Goal: Contribute content

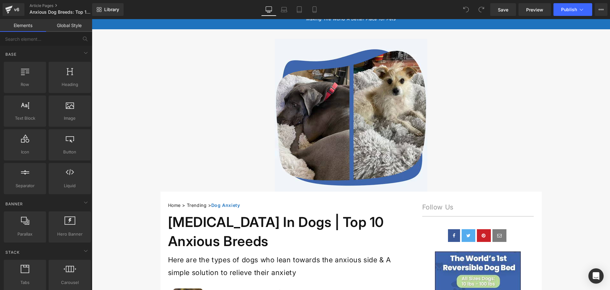
scroll to position [16, 0]
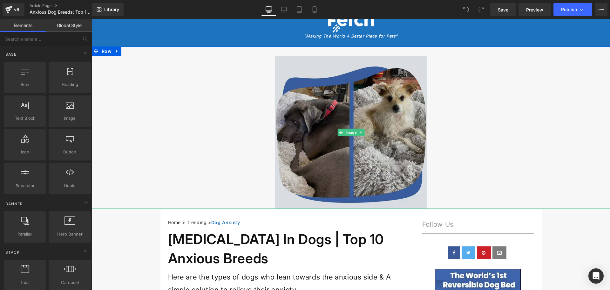
click at [310, 154] on img at bounding box center [351, 132] width 153 height 153
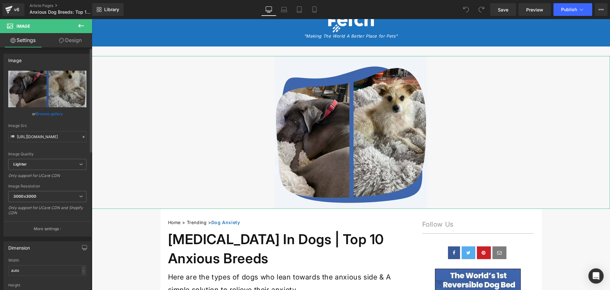
click at [52, 113] on link "Browse gallery" at bounding box center [49, 113] width 27 height 11
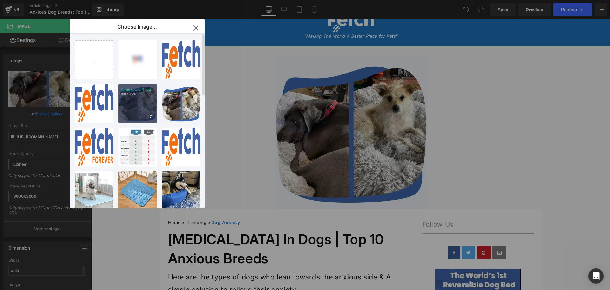
click at [142, 100] on div "lp_anxi...ro 4.jpg 131.14 KB" at bounding box center [137, 103] width 39 height 39
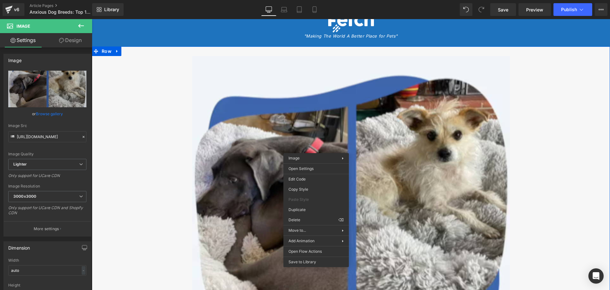
click at [133, 109] on div at bounding box center [351, 199] width 518 height 286
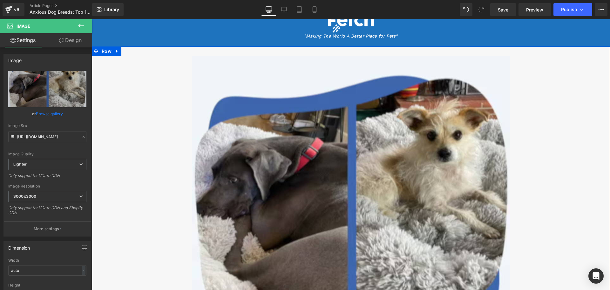
type input "https://ucarecdn.com/20e8a1ab-3b65-4247-9901-33e1ab6751d2/-/format/auto/-/previ…"
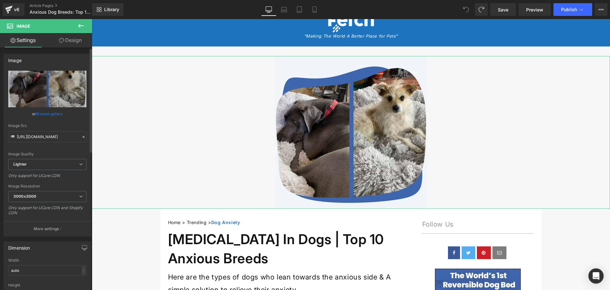
click at [48, 114] on link "Browse gallery" at bounding box center [49, 113] width 27 height 11
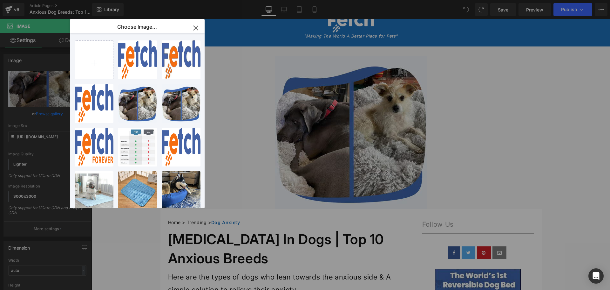
click at [194, 26] on icon "button" at bounding box center [196, 28] width 4 height 4
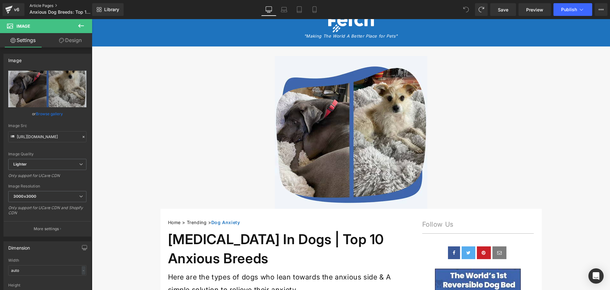
click at [41, 5] on link "Article Pages" at bounding box center [66, 5] width 73 height 5
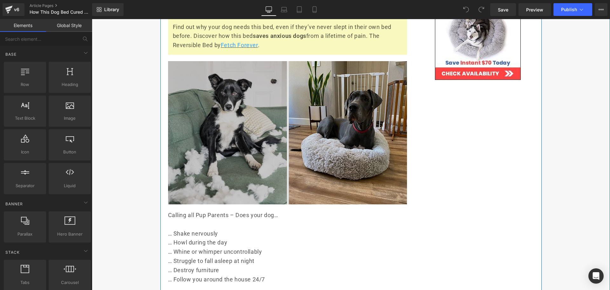
scroll to position [222, 0]
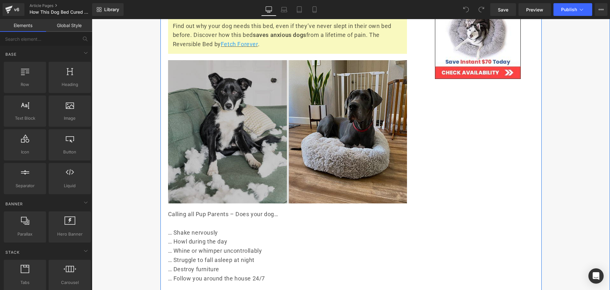
click at [251, 122] on img at bounding box center [287, 131] width 239 height 143
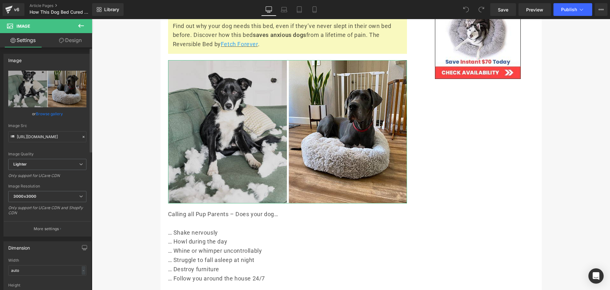
click at [48, 113] on link "Browse gallery" at bounding box center [49, 113] width 27 height 11
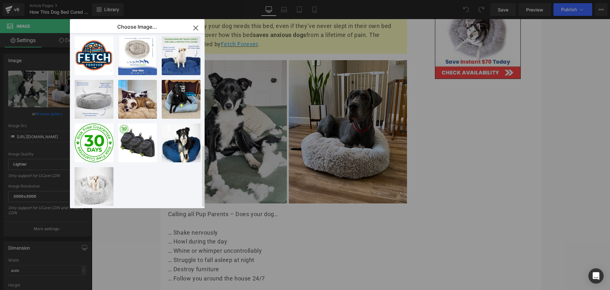
scroll to position [314, 0]
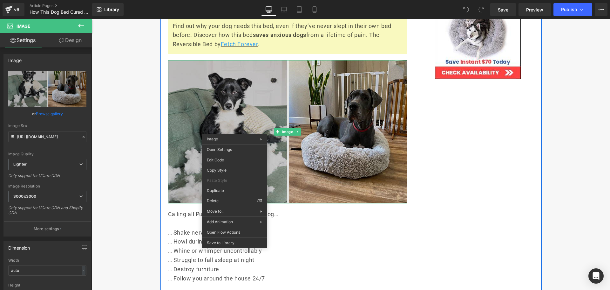
click at [204, 95] on img at bounding box center [287, 131] width 239 height 143
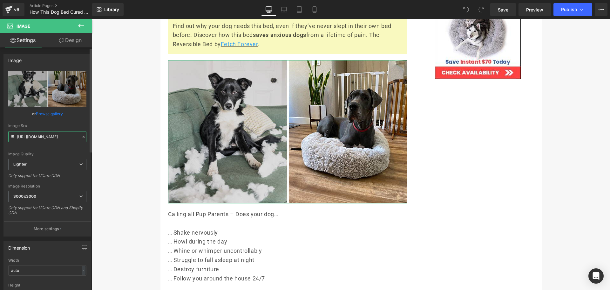
click at [60, 137] on input "https://ucarecdn.com/919b6551-390e-434c-a021-a9f12334fbf7/-/format/auto/-/previ…" at bounding box center [47, 136] width 78 height 11
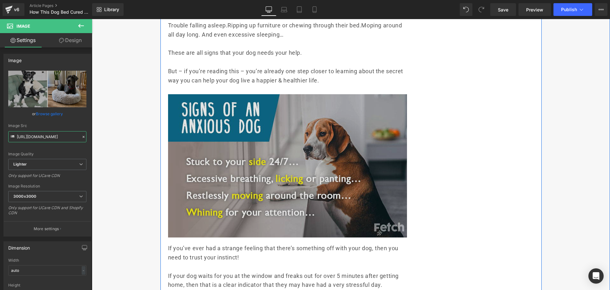
scroll to position [572, 0]
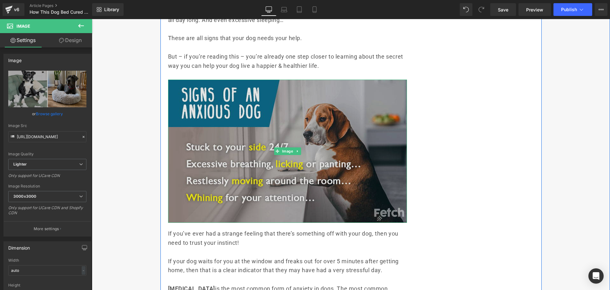
click at [337, 106] on img at bounding box center [287, 150] width 239 height 143
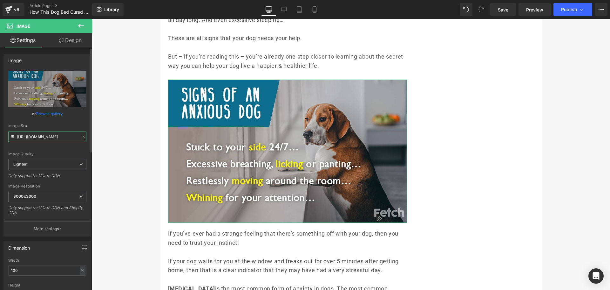
click at [49, 138] on input "https://ucarecdn.com/776a84c4-9e18-4d2c-806a-1619316b481c/-/format/auto/-/previ…" at bounding box center [47, 136] width 78 height 11
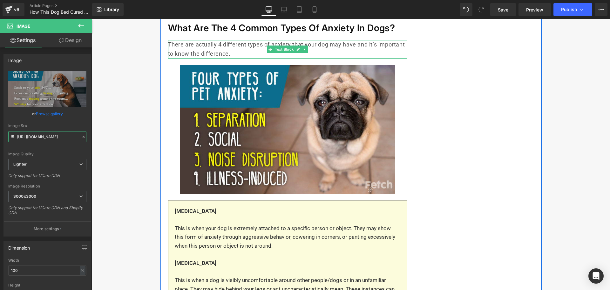
scroll to position [953, 0]
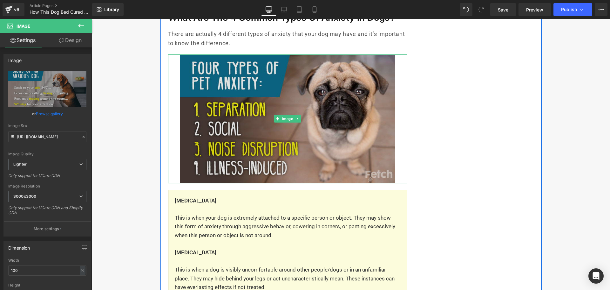
click at [358, 98] on img at bounding box center [287, 118] width 215 height 129
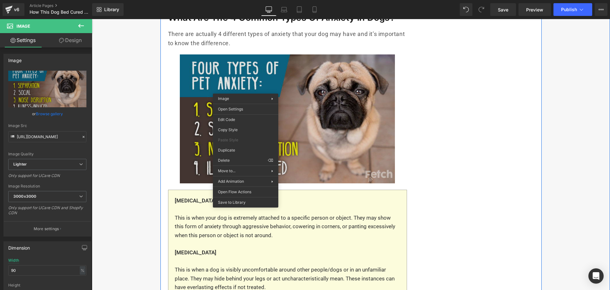
click at [370, 86] on img at bounding box center [287, 118] width 215 height 129
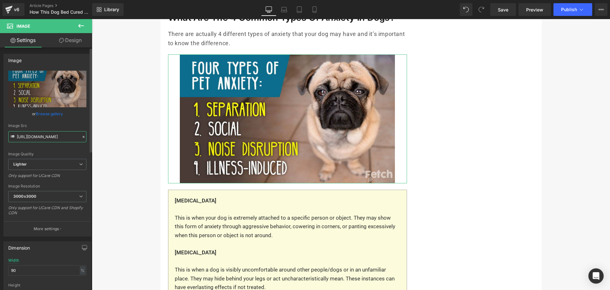
click at [38, 136] on input "https://ucarecdn.com/01fbf08e-4ac8-411a-a1bf-d061126bc216/-/format/auto/-/previ…" at bounding box center [47, 136] width 78 height 11
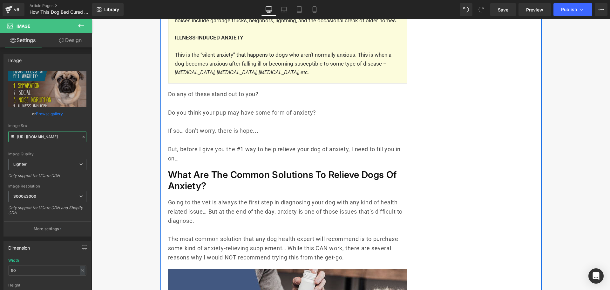
scroll to position [985, 0]
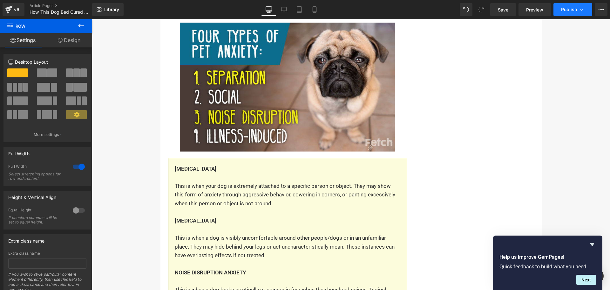
click at [567, 10] on span "Publish" at bounding box center [569, 9] width 16 height 5
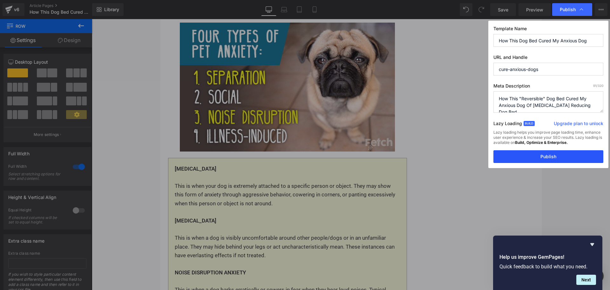
click at [549, 157] on button "Publish" at bounding box center [549, 156] width 110 height 13
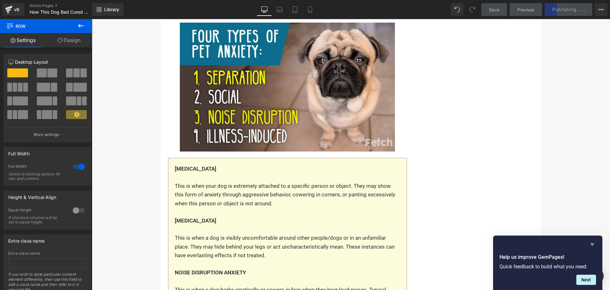
click at [591, 244] on icon "Hide survey" at bounding box center [592, 244] width 4 height 3
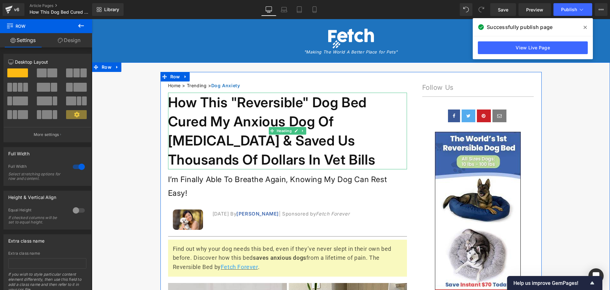
click at [232, 102] on h1 "How This "Reversible" Dog Bed Cured My Anxious Dog Of Depression & Saved Us Tho…" at bounding box center [287, 130] width 239 height 77
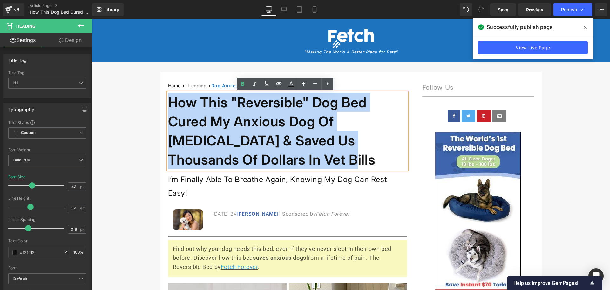
drag, startPoint x: 166, startPoint y: 101, endPoint x: 331, endPoint y: 158, distance: 175.5
click at [331, 158] on h1 "How This "Reversible" Dog Bed Cured My Anxious Dog Of Depression & Saved Us Tho…" at bounding box center [287, 130] width 239 height 77
copy h1 "How This "Reversible" Dog Bed Cured My Anxious Dog Of Depression & Saved Us Tho…"
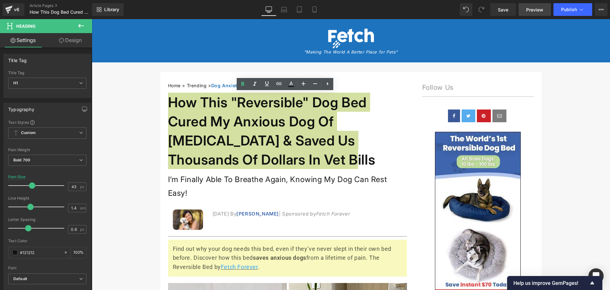
click at [536, 10] on span "Preview" at bounding box center [534, 9] width 17 height 7
click at [46, 4] on link "Article Pages" at bounding box center [66, 5] width 73 height 5
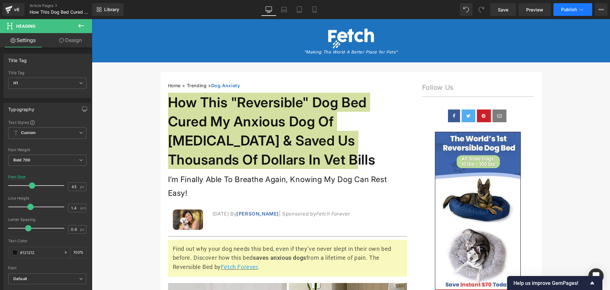
click at [571, 9] on span "Publish" at bounding box center [569, 9] width 16 height 5
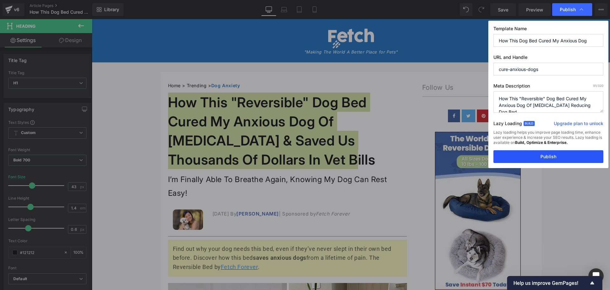
click at [527, 157] on button "Publish" at bounding box center [549, 156] width 110 height 13
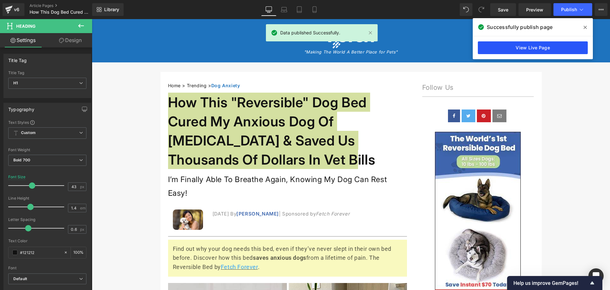
click at [536, 50] on link "View Live Page" at bounding box center [533, 47] width 110 height 13
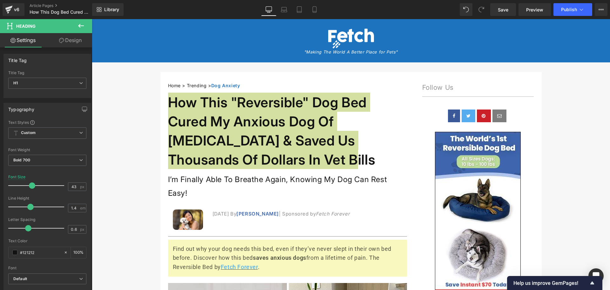
copy h1 "How This "Reversible" Dog Bed Cured My Anxious Dog Of Depression & Saved Us Tho…"
